Goal: Find specific page/section: Find specific page/section

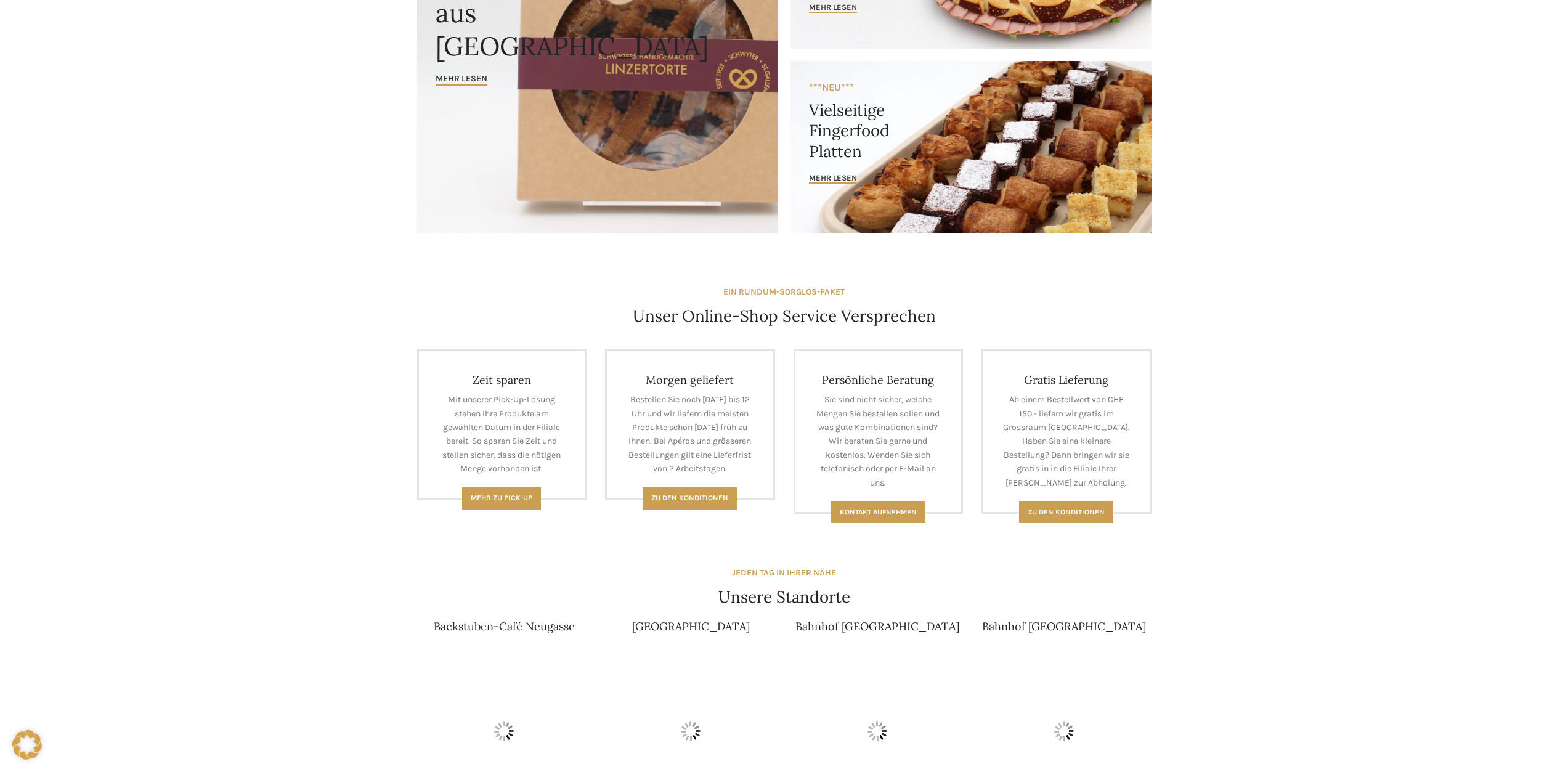
scroll to position [370, 0]
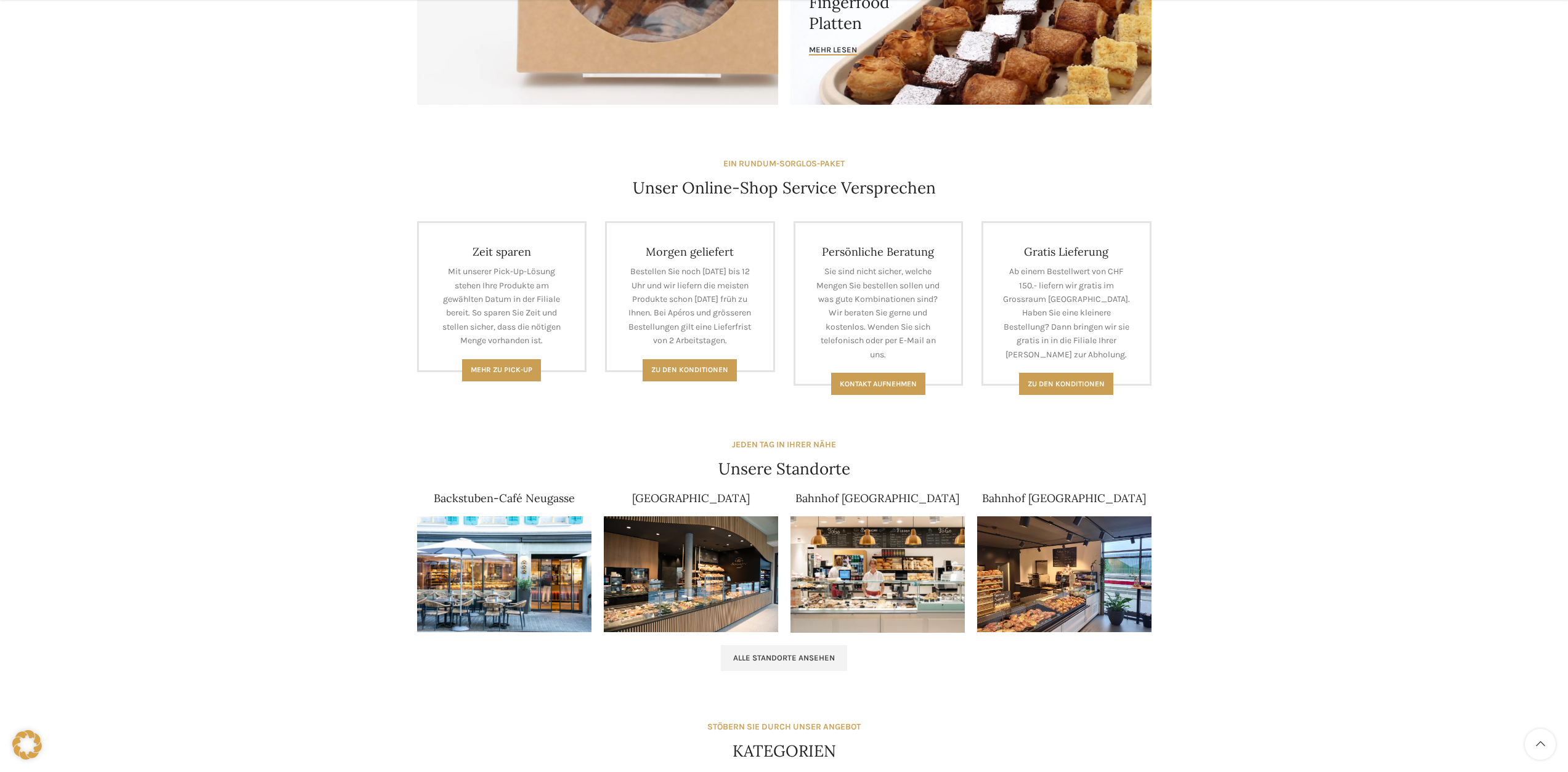
click at [535, 560] on img at bounding box center [504, 574] width 175 height 116
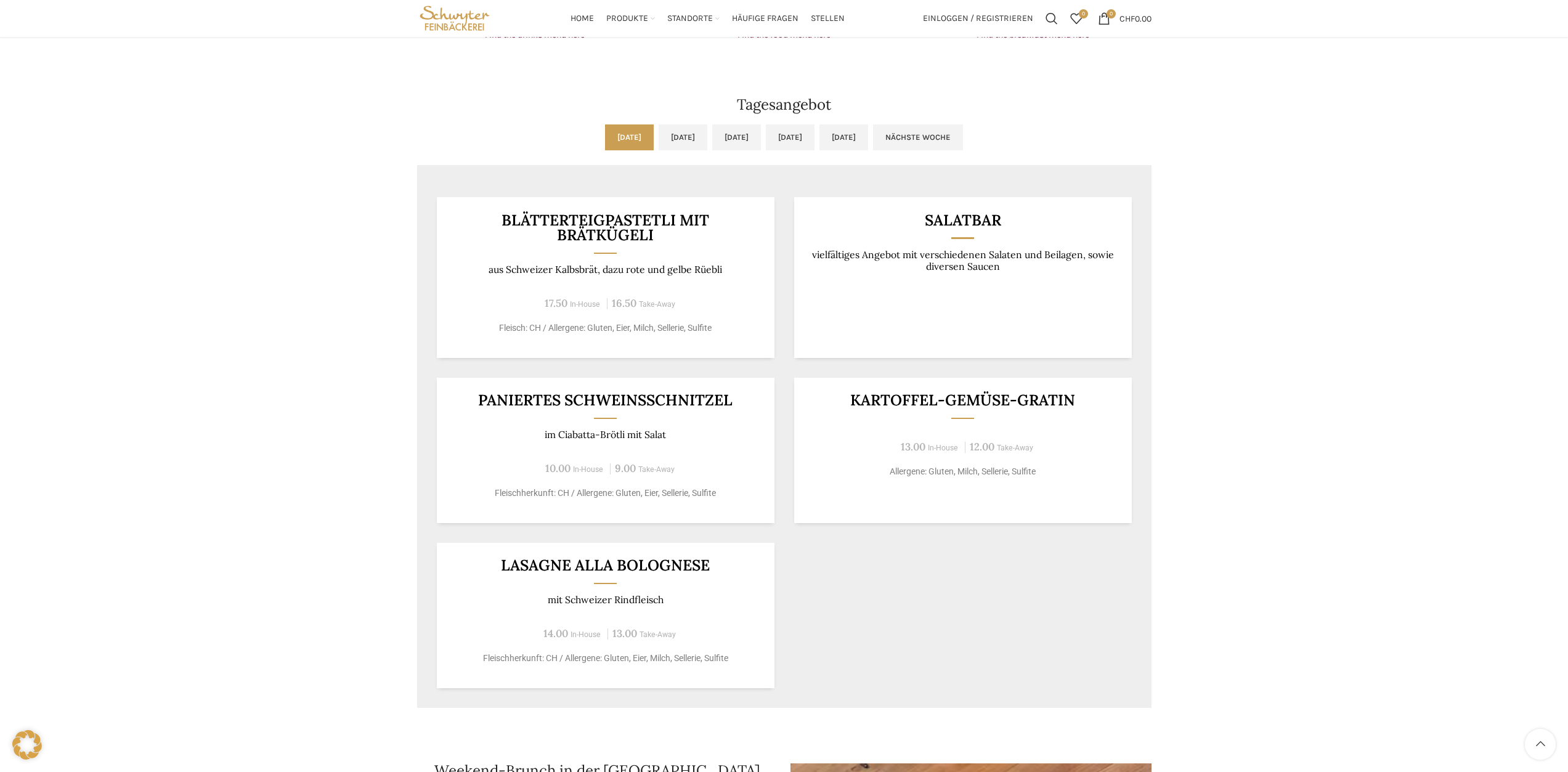
scroll to position [735, 0]
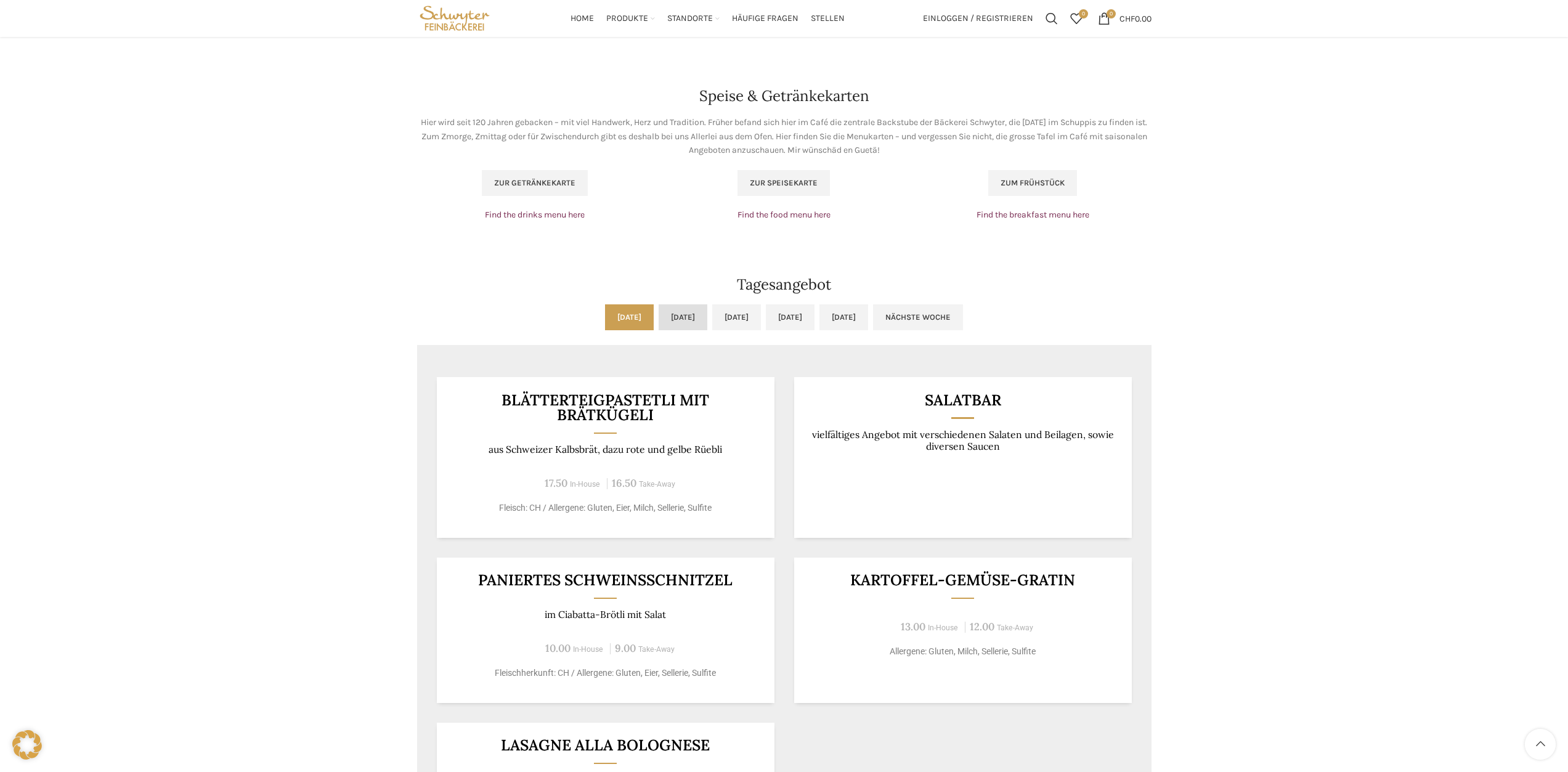
click at [659, 318] on link "Di, 19.08.2025" at bounding box center [683, 318] width 49 height 26
click at [605, 318] on link "Mo, 18.08.2025" at bounding box center [629, 318] width 49 height 26
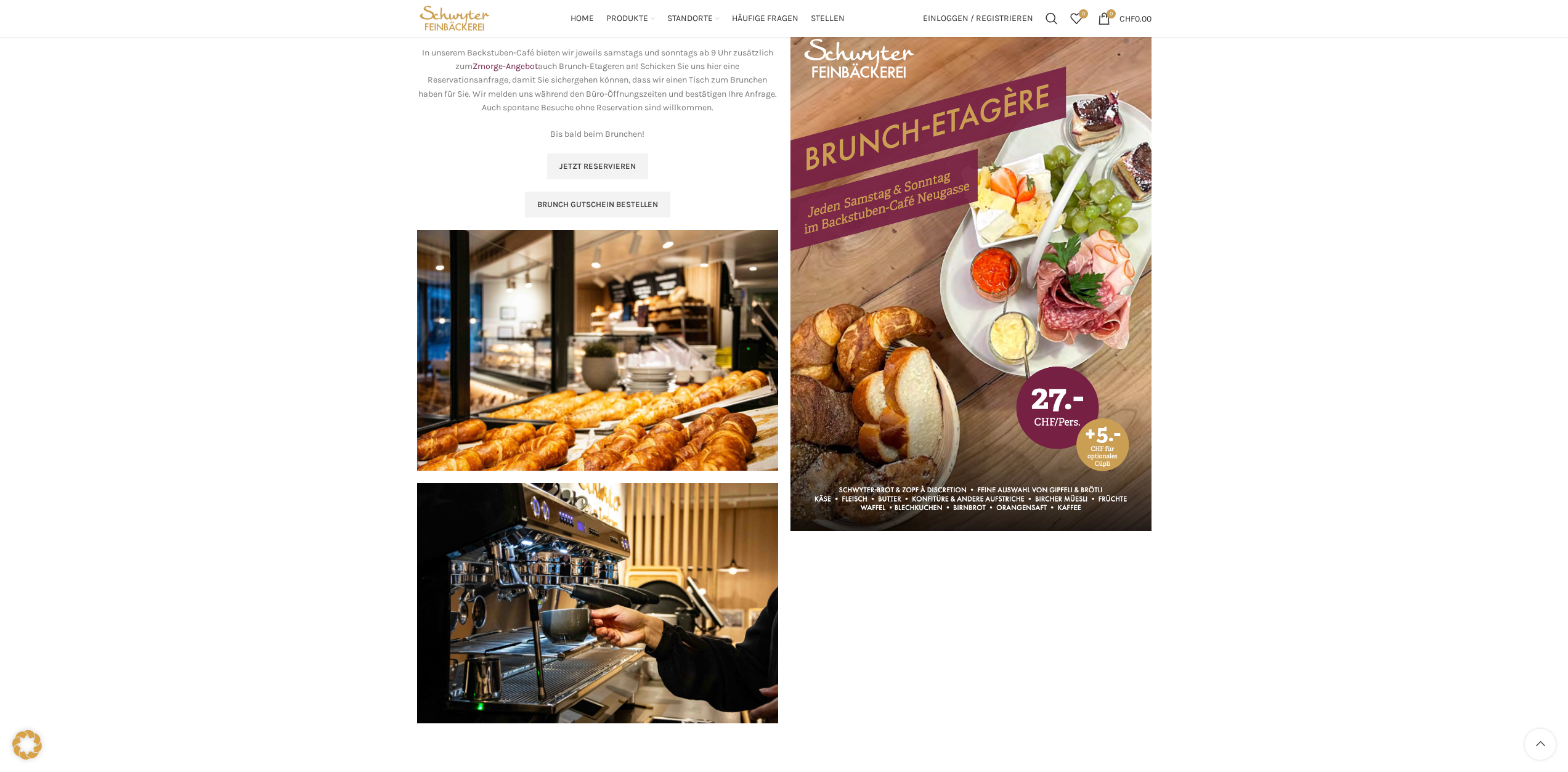
scroll to position [1228, 0]
